Goal: Complete application form: Complete application form

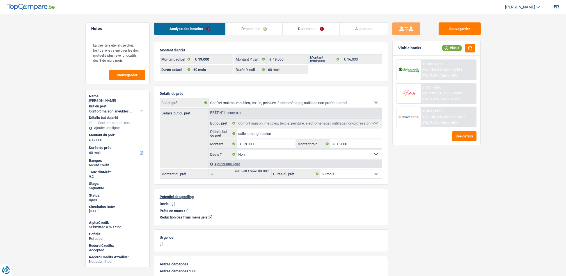
select select "household"
select select "60"
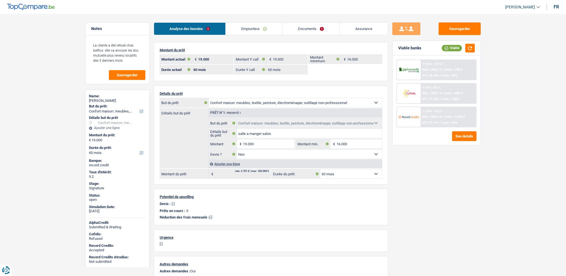
select select "household"
select select "false"
select select "60"
select select "32"
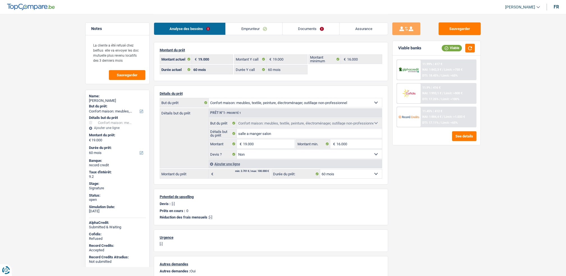
select select "divorced"
click at [251, 27] on link "Emprunteur" at bounding box center [254, 29] width 57 height 12
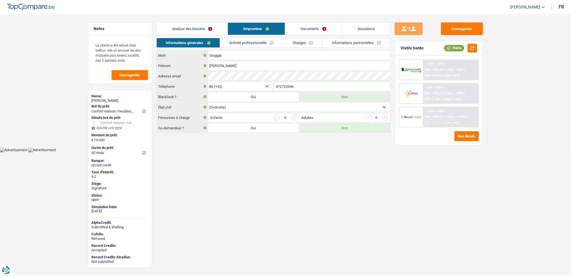
click at [276, 44] on link "Activité professionnelle" at bounding box center [251, 42] width 63 height 9
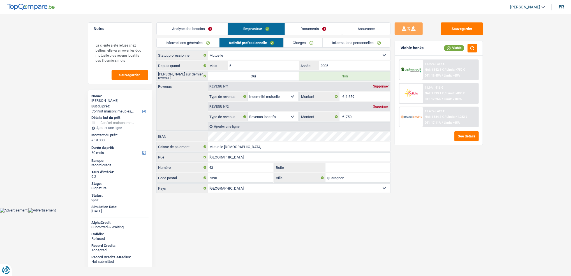
click at [290, 44] on link "Charges" at bounding box center [303, 42] width 39 height 9
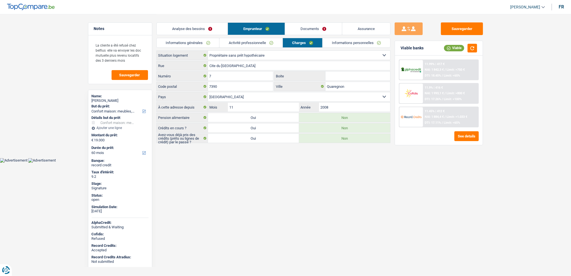
click at [233, 46] on link "Activité professionnelle" at bounding box center [251, 42] width 63 height 9
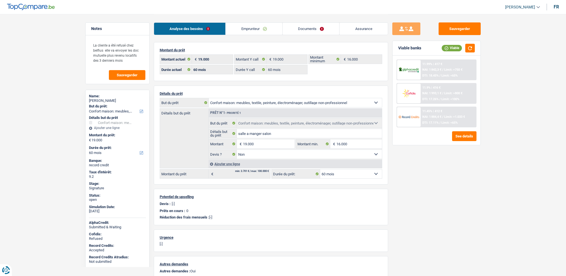
select select "household"
select select "60"
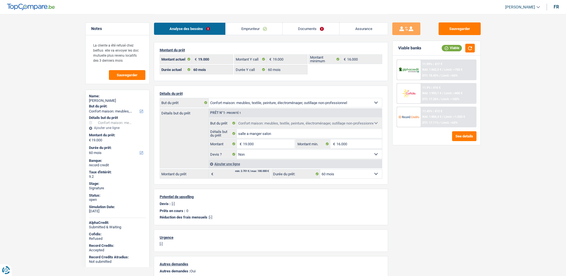
select select "household"
select select "false"
select select "60"
click at [299, 20] on div "Analyse des besoins Emprunteur Documents Assurance" at bounding box center [271, 26] width 234 height 24
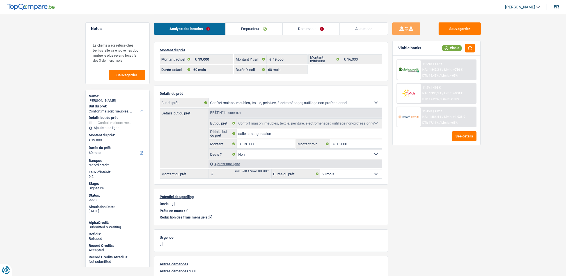
click at [301, 26] on link "Documents" at bounding box center [310, 29] width 57 height 12
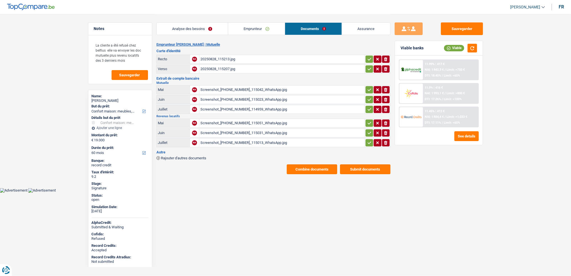
click at [246, 95] on div "Screenshot_[PHONE_NUMBER]_115023_WhatsApp.jpg" at bounding box center [282, 99] width 163 height 8
click at [249, 121] on div "Screenshot_[PHONE_NUMBER]_115051_WhatsApp.jpg" at bounding box center [282, 123] width 163 height 8
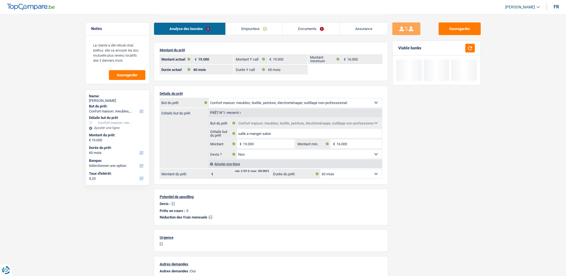
select select "household"
select select "60"
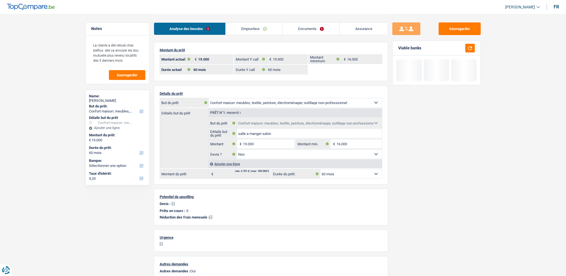
select select "household"
select select "false"
select select "60"
select select "ownerWithoutMortgage"
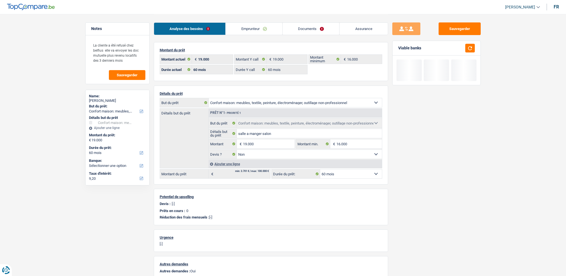
select select "BE"
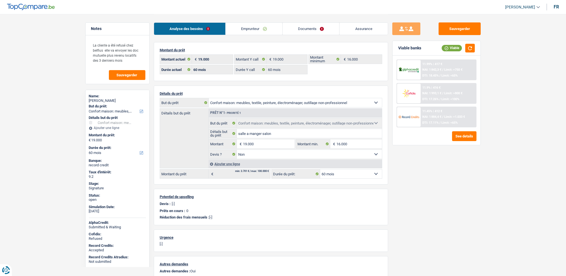
click at [258, 27] on link "Emprunteur" at bounding box center [254, 29] width 57 height 12
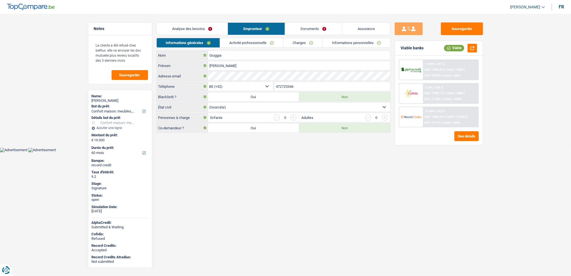
click at [259, 35] on li "Emprunteur" at bounding box center [256, 28] width 57 height 13
click at [261, 39] on link "Activité professionnelle" at bounding box center [251, 42] width 63 height 9
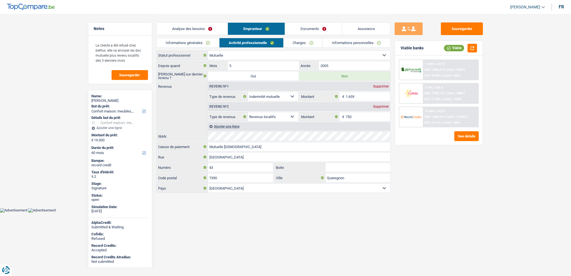
click at [303, 43] on link "Charges" at bounding box center [303, 42] width 39 height 9
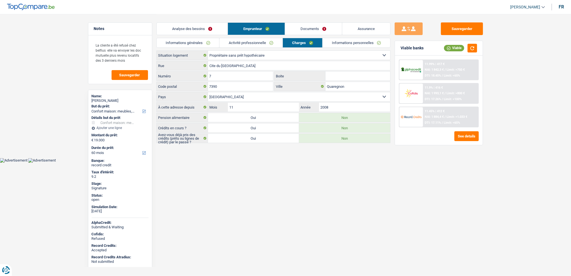
click at [309, 27] on link "Documents" at bounding box center [313, 29] width 57 height 12
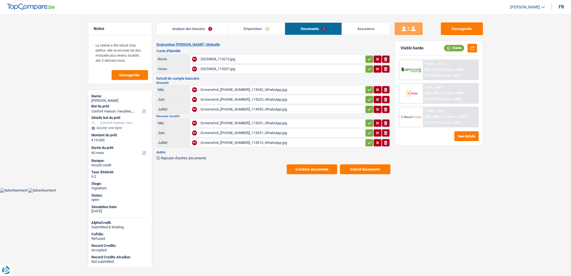
click at [223, 90] on div "Screenshot_[PHONE_NUMBER]_115042_WhatsApp.jpg" at bounding box center [282, 90] width 163 height 8
click at [236, 120] on div "Screenshot_[PHONE_NUMBER]_115051_WhatsApp.jpg" at bounding box center [282, 123] width 163 height 8
